Goal: Task Accomplishment & Management: Manage account settings

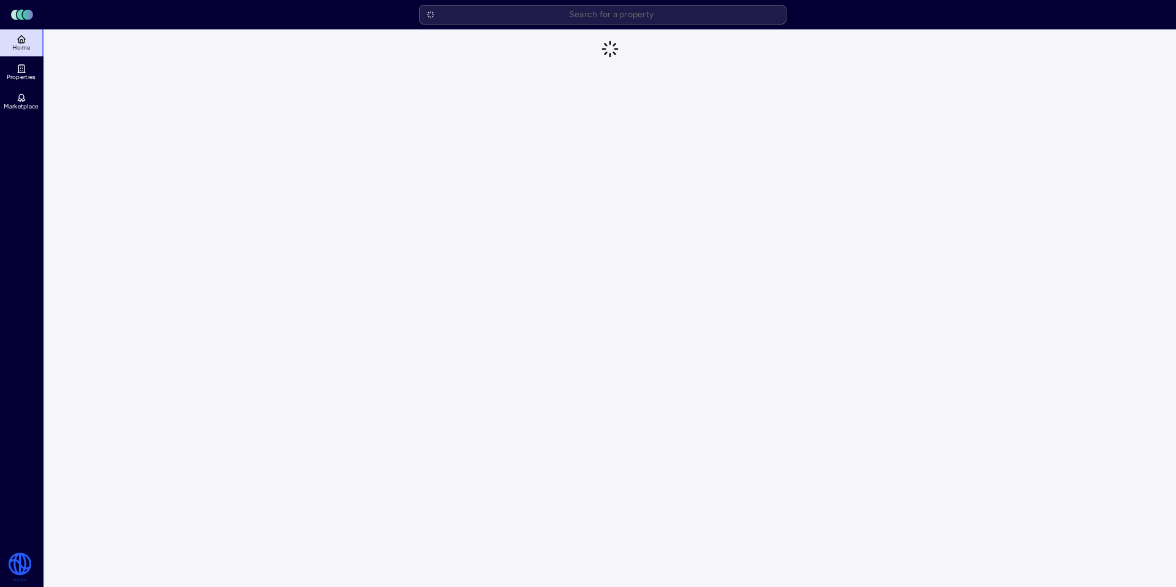
scroll to position [1, 0]
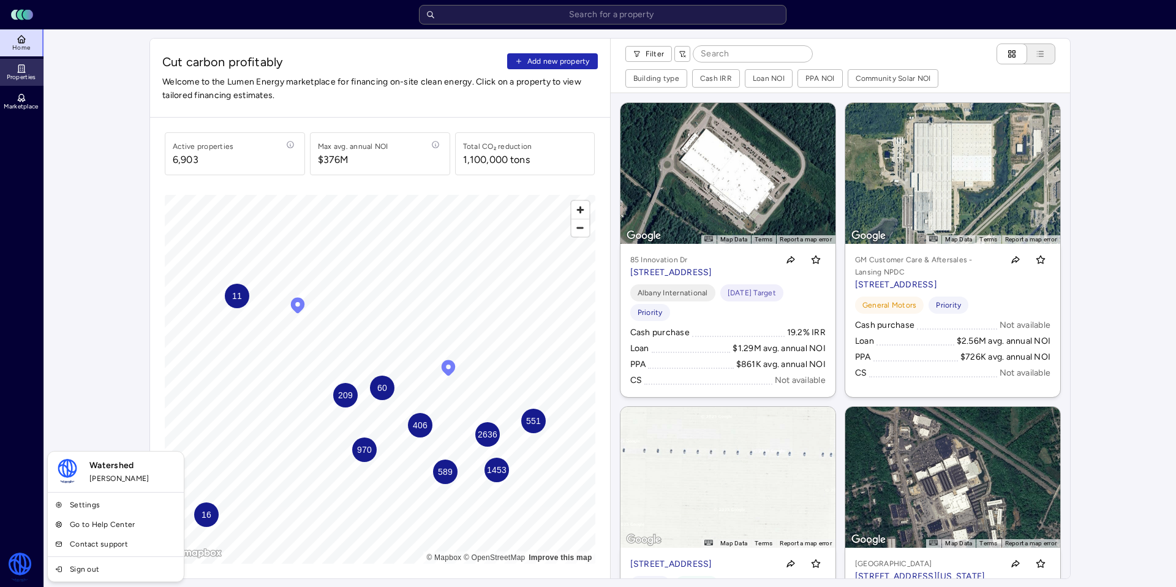
click at [22, 66] on icon at bounding box center [22, 69] width 10 height 10
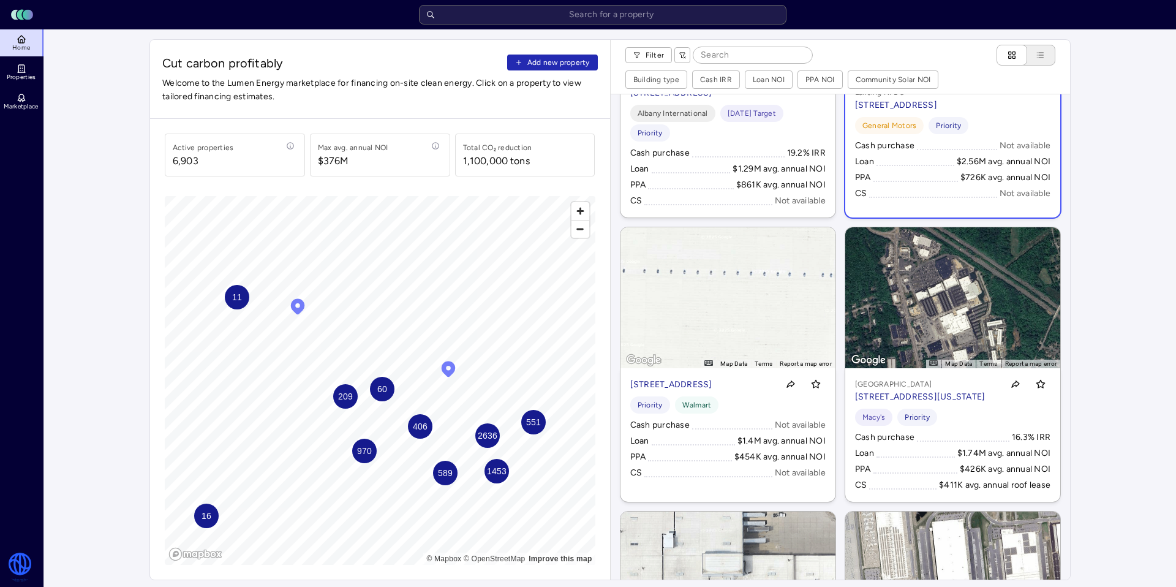
scroll to position [716, 0]
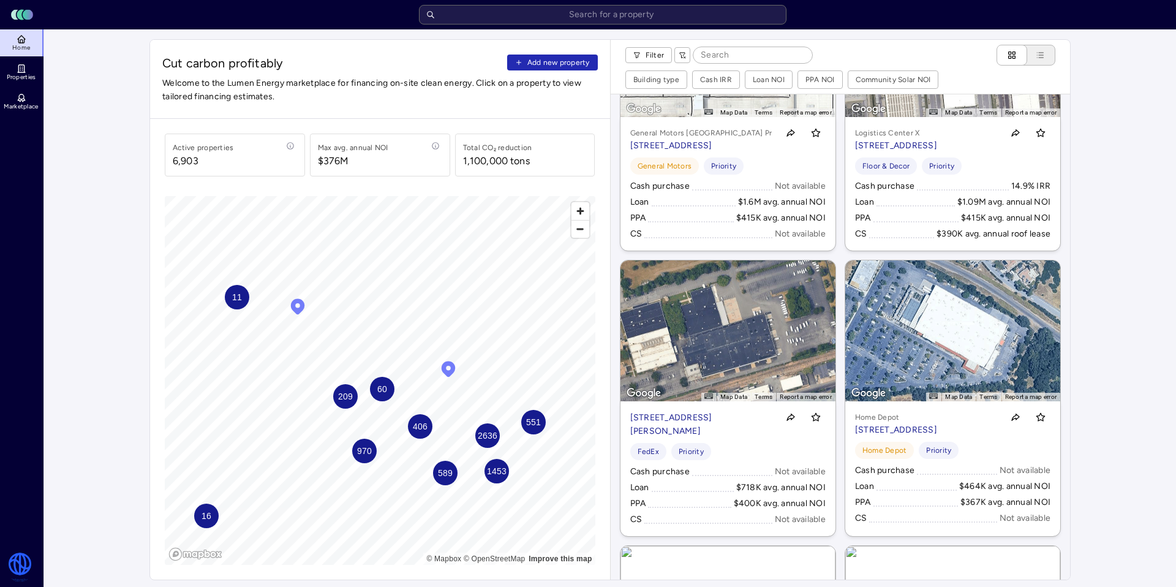
click at [23, 17] on icon "Lumen Energy Logo" at bounding box center [21, 15] width 29 height 12
click at [87, 567] on link "Sign out" at bounding box center [115, 569] width 131 height 20
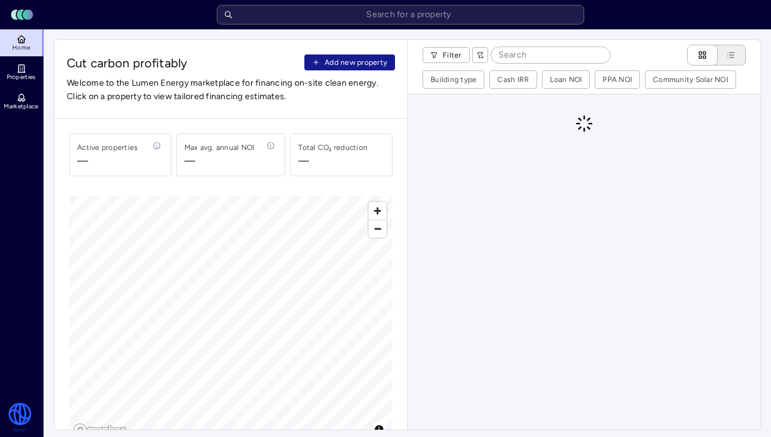
click at [321, 58] on button "Add new property" at bounding box center [349, 63] width 91 height 16
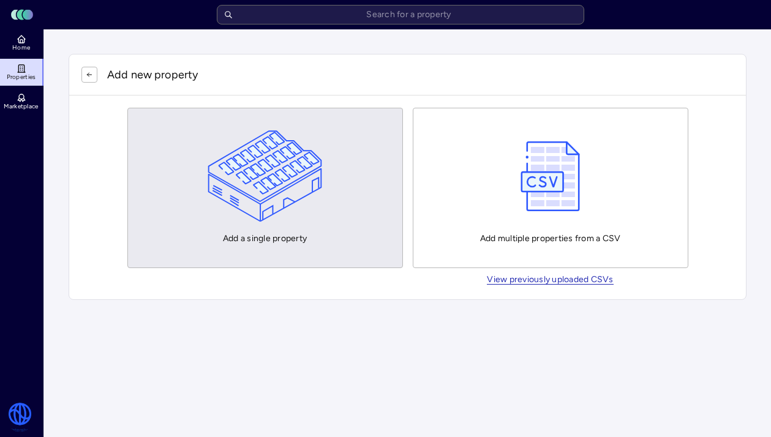
click at [307, 133] on img "button" at bounding box center [265, 176] width 115 height 92
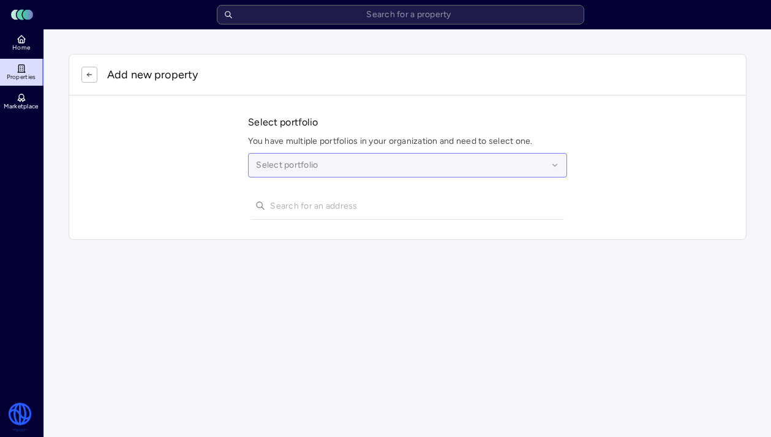
click at [303, 158] on div "Select portfolio" at bounding box center [407, 165] width 319 height 24
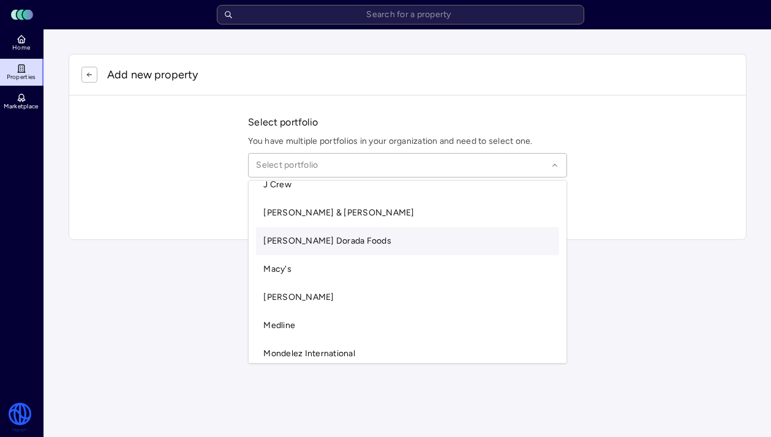
scroll to position [1466, 0]
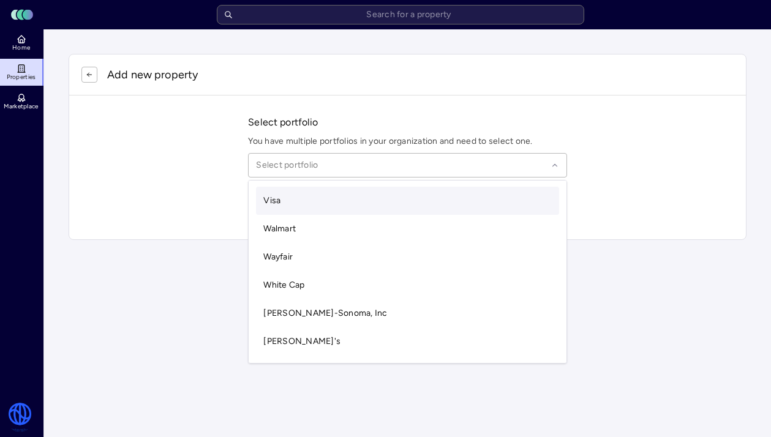
click at [579, 47] on div "Add new property Select portfolio You have multiple portfolios in your organiza…" at bounding box center [407, 147] width 707 height 216
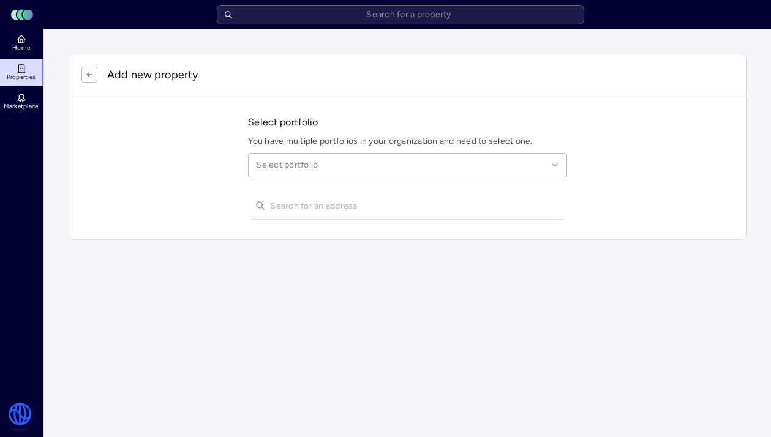
click at [27, 17] on rect at bounding box center [28, 15] width 10 height 10
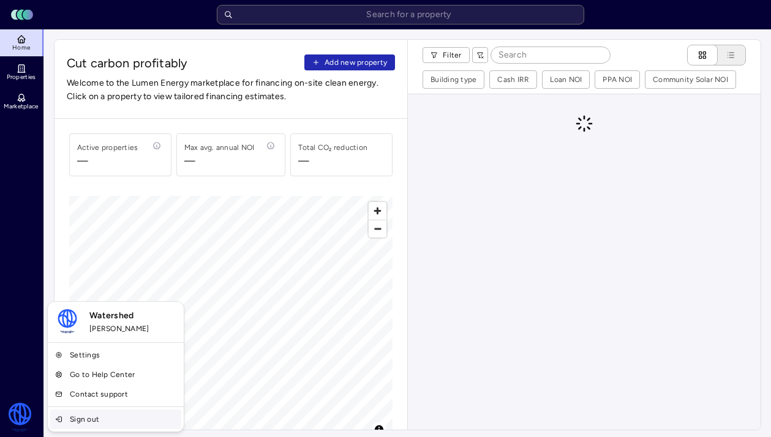
click at [64, 418] on link "Sign out" at bounding box center [115, 420] width 131 height 20
